Goal: Information Seeking & Learning: Check status

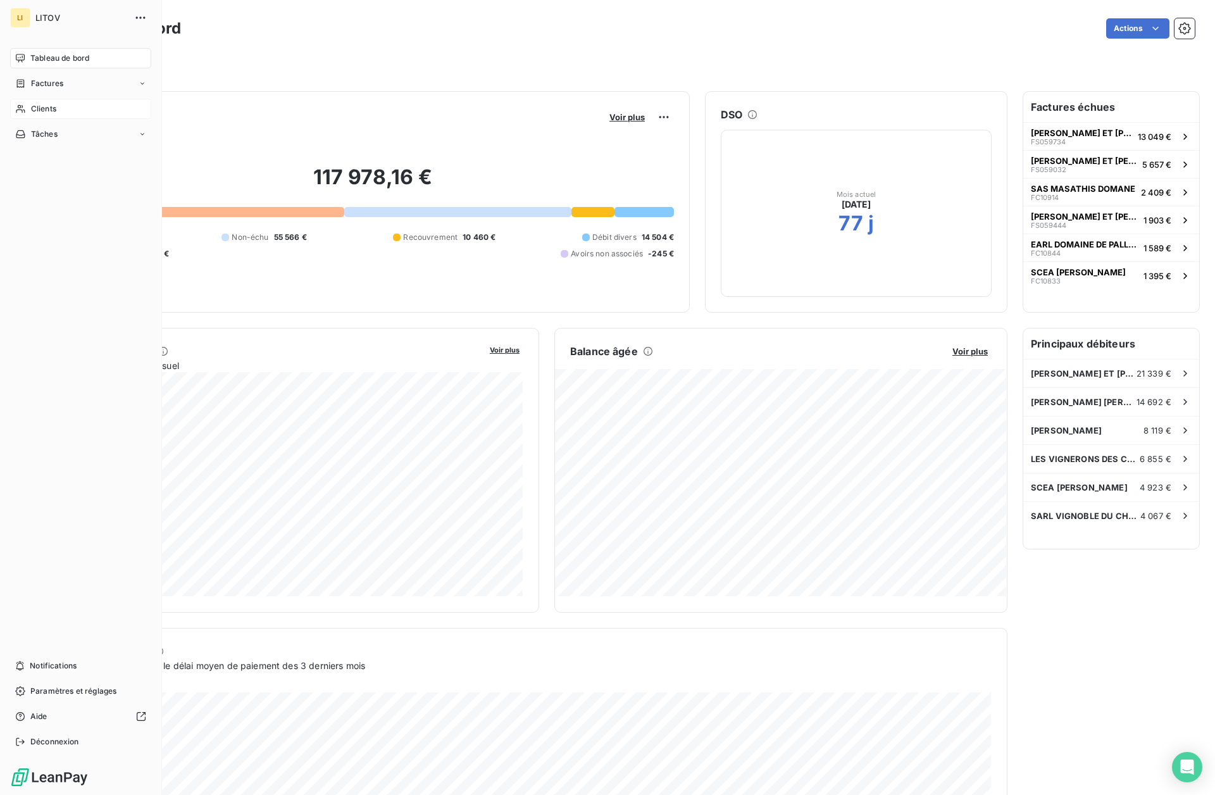
click at [43, 114] on span "Clients" at bounding box center [43, 108] width 25 height 11
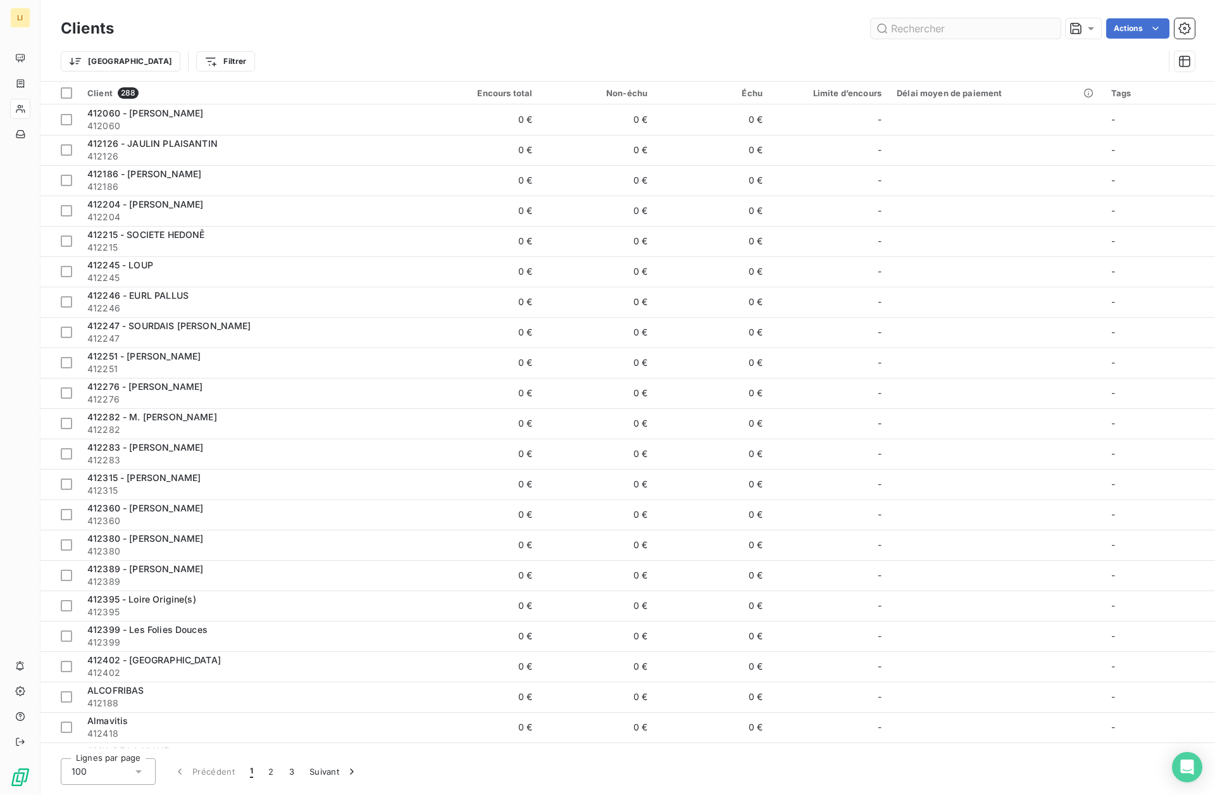
click at [941, 28] on input "text" at bounding box center [966, 28] width 190 height 20
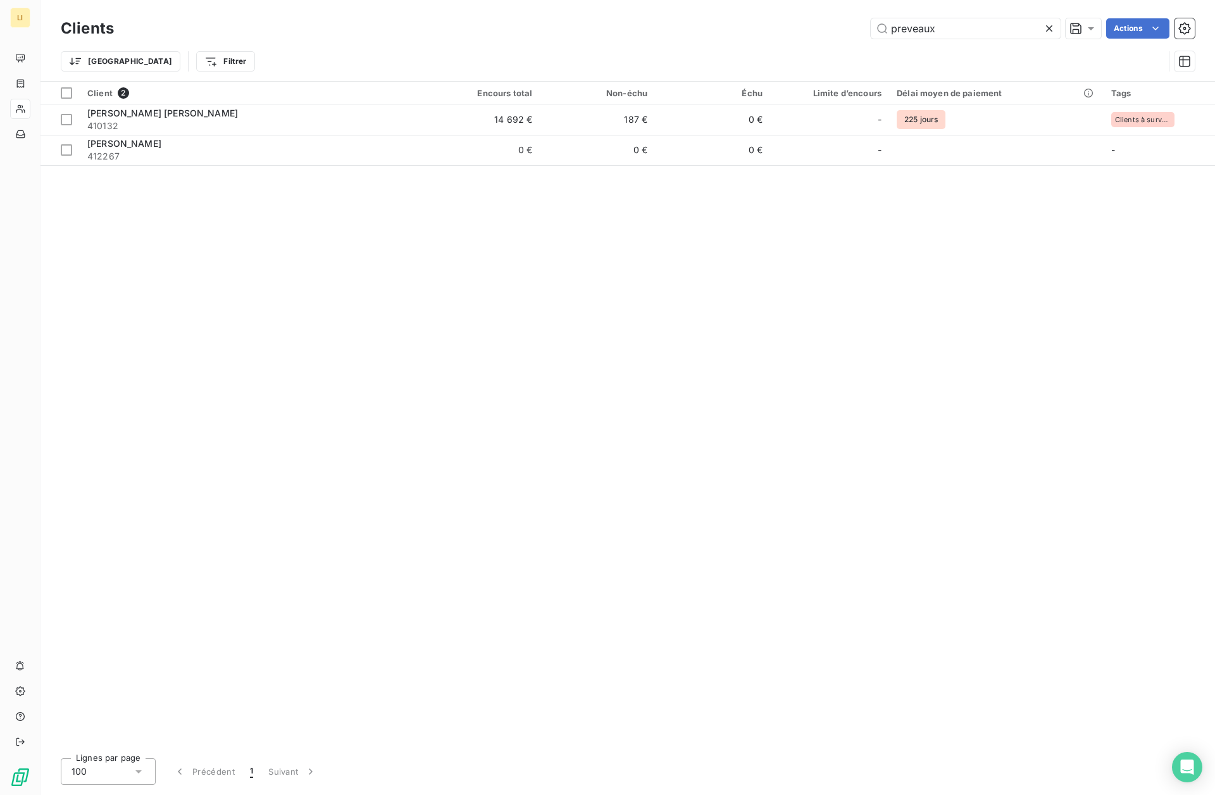
type input "preveaux"
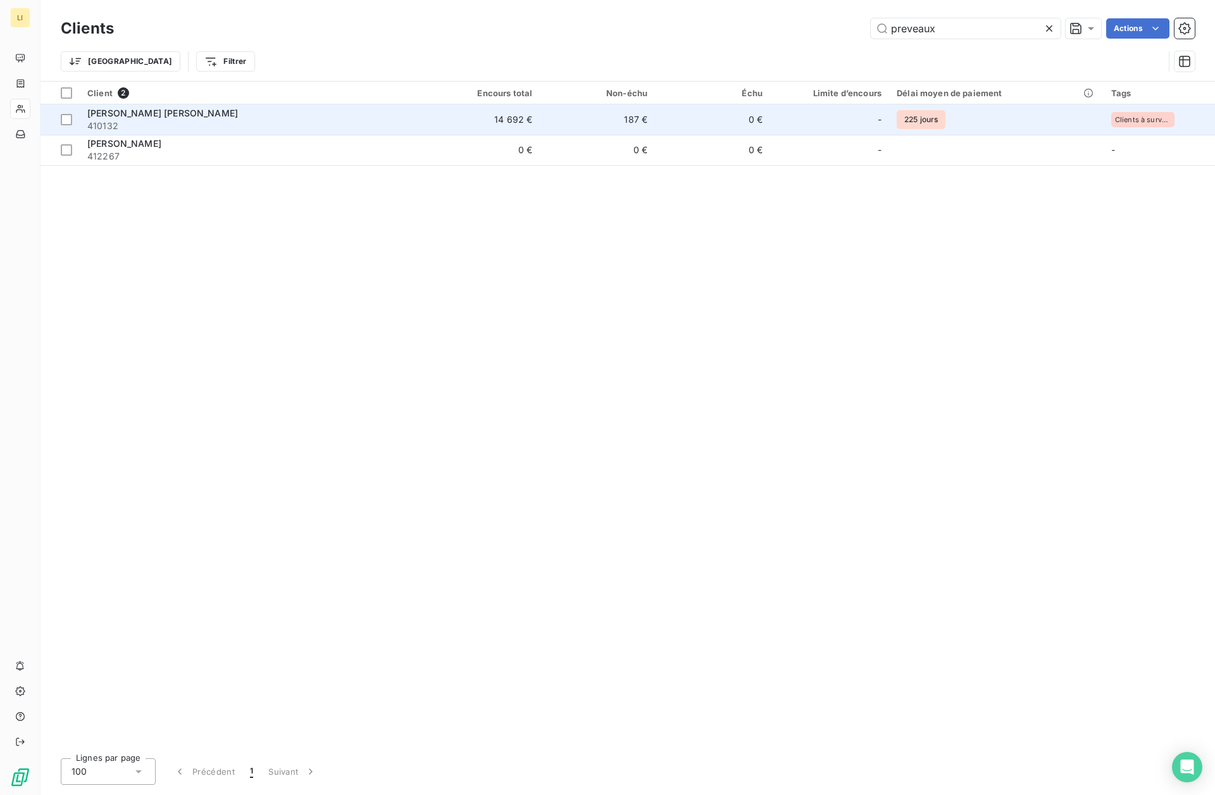
click at [163, 111] on span "[PERSON_NAME] [PERSON_NAME]" at bounding box center [162, 113] width 151 height 11
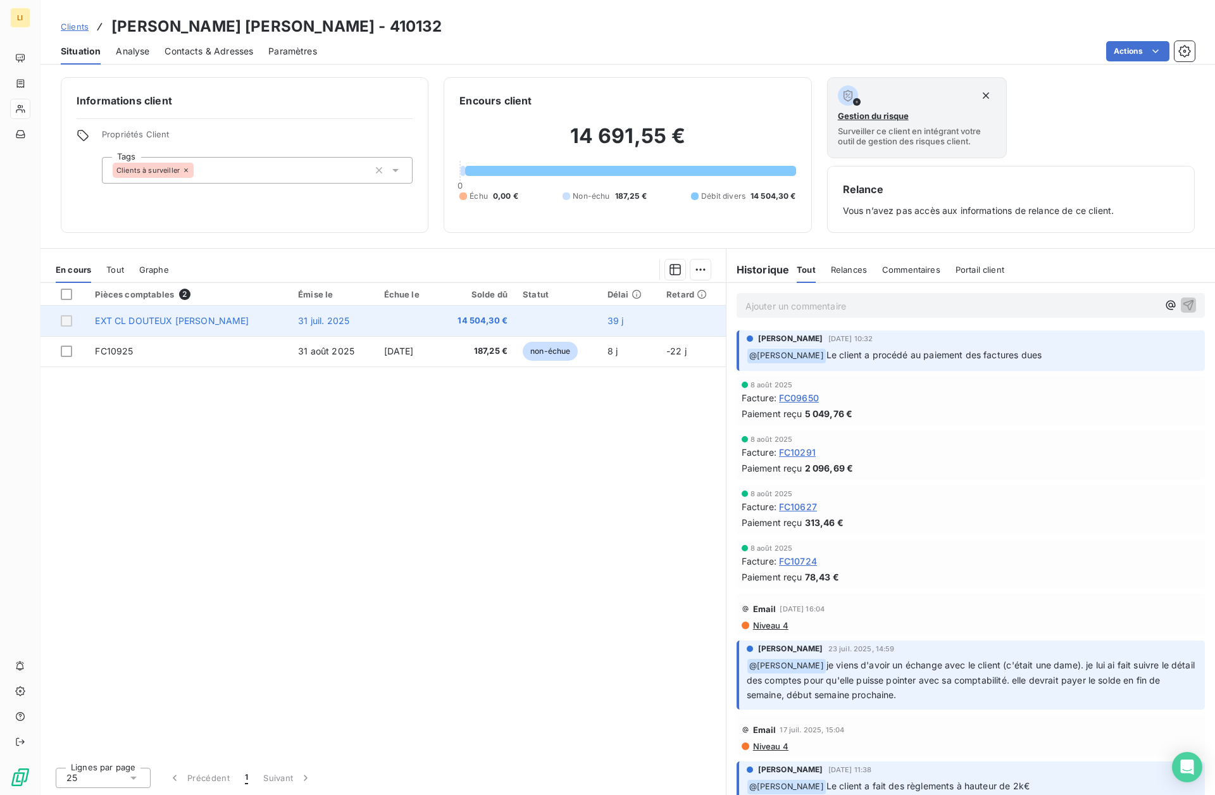
click at [487, 325] on span "14 504,30 €" at bounding box center [476, 321] width 63 height 13
